Goal: Task Accomplishment & Management: Manage account settings

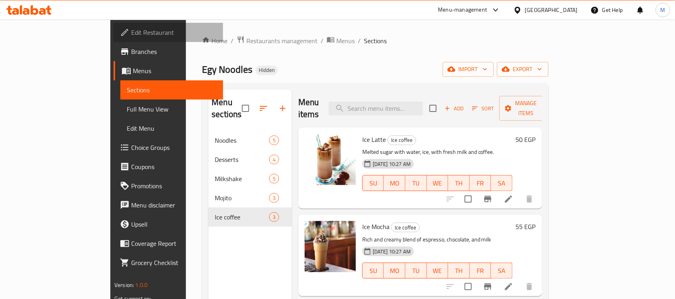
click at [131, 29] on span "Edit Restaurant" at bounding box center [174, 33] width 86 height 10
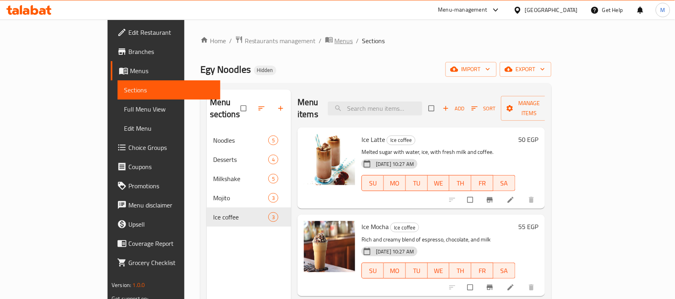
click at [335, 43] on span "Menus" at bounding box center [344, 41] width 18 height 10
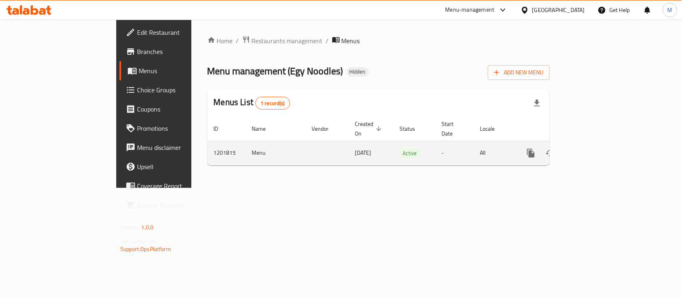
click at [207, 146] on td "1201815" at bounding box center [226, 153] width 38 height 24
copy td "1201815"
click at [594, 149] on icon "enhanced table" at bounding box center [589, 153] width 10 height 10
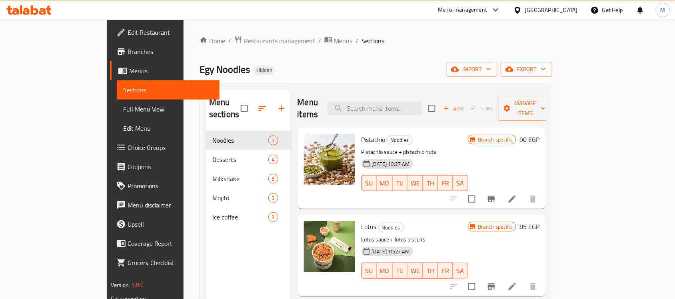
click at [128, 51] on span "Branches" at bounding box center [171, 52] width 86 height 10
